Goal: Task Accomplishment & Management: Use online tool/utility

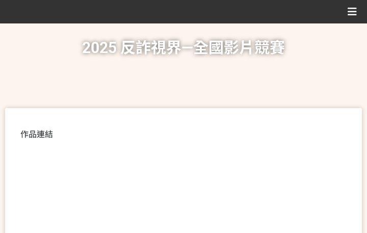
scroll to position [324, 0]
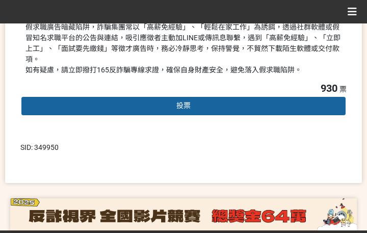
click at [204, 96] on div "投票" at bounding box center [183, 106] width 326 height 20
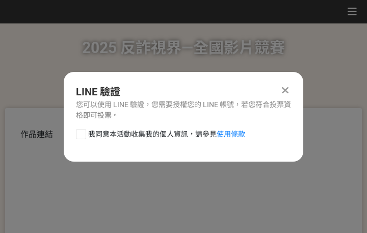
click at [147, 129] on span "我同意本活動收集我的個人資訊，請參見 使用條款" at bounding box center [166, 134] width 157 height 11
click at [83, 130] on input "我同意本活動收集我的個人資訊，請參見 使用條款" at bounding box center [79, 133] width 7 height 7
checkbox input "false"
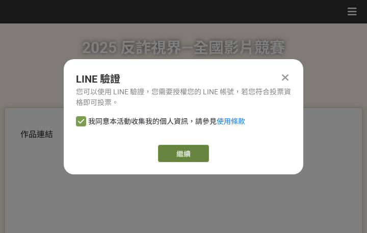
click at [166, 147] on link "繼續" at bounding box center [183, 153] width 51 height 17
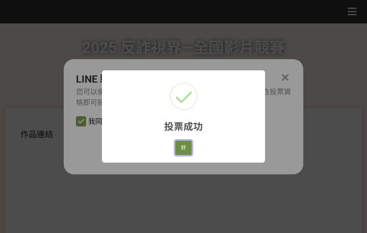
click at [190, 147] on button "好" at bounding box center [183, 148] width 16 height 14
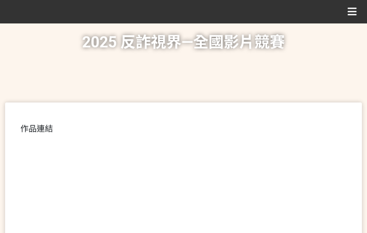
scroll to position [226, 0]
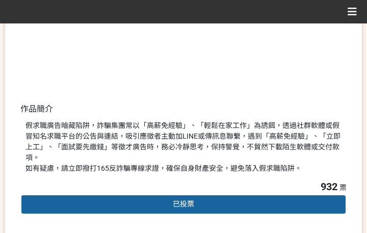
drag, startPoint x: 174, startPoint y: 121, endPoint x: 280, endPoint y: 141, distance: 107.7
click at [175, 121] on div "假求職廣告暗藏陷阱，詐騙集團常以「高薪免經驗」、「輕鬆在家工作」為誘餌，透過社群軟體或假冒知名求職平台的公告與連結，吸引應徵者主動加LINE或傳訊息聯繫，遇到…" at bounding box center [183, 146] width 316 height 53
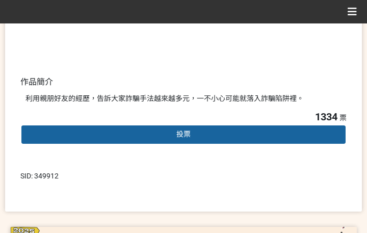
scroll to position [255, 0]
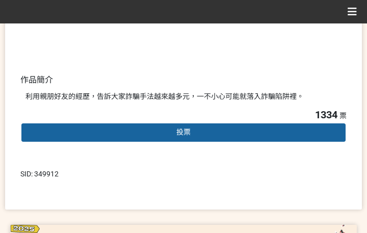
click at [182, 135] on span "投票" at bounding box center [183, 132] width 14 height 8
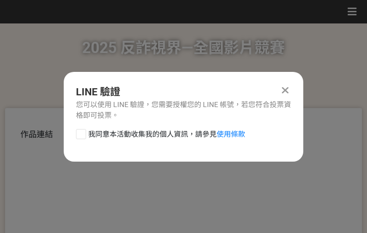
drag, startPoint x: 141, startPoint y: 134, endPoint x: 199, endPoint y: 150, distance: 59.8
click at [142, 135] on span "我同意本活動收集我的個人資訊，請參見 使用條款" at bounding box center [166, 134] width 157 height 11
drag, startPoint x: 173, startPoint y: 137, endPoint x: 175, endPoint y: 142, distance: 5.5
click at [174, 138] on span "我同意本活動收集我的個人資訊，請參見 使用條款" at bounding box center [166, 134] width 157 height 11
click at [83, 137] on input "我同意本活動收集我的個人資訊，請參見 使用條款" at bounding box center [79, 133] width 7 height 7
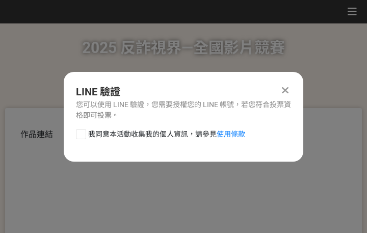
checkbox input "false"
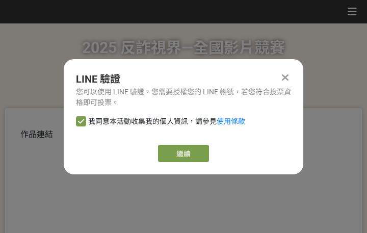
drag, startPoint x: 176, startPoint y: 144, endPoint x: 182, endPoint y: 150, distance: 8.3
click at [182, 150] on link "繼續" at bounding box center [183, 153] width 51 height 17
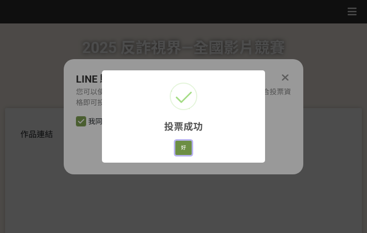
click at [181, 147] on button "好" at bounding box center [183, 148] width 16 height 14
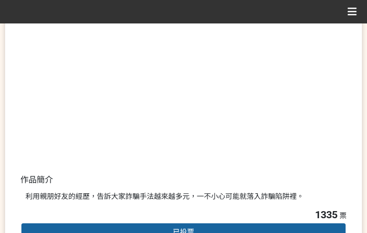
scroll to position [195, 0]
